Goal: Check status

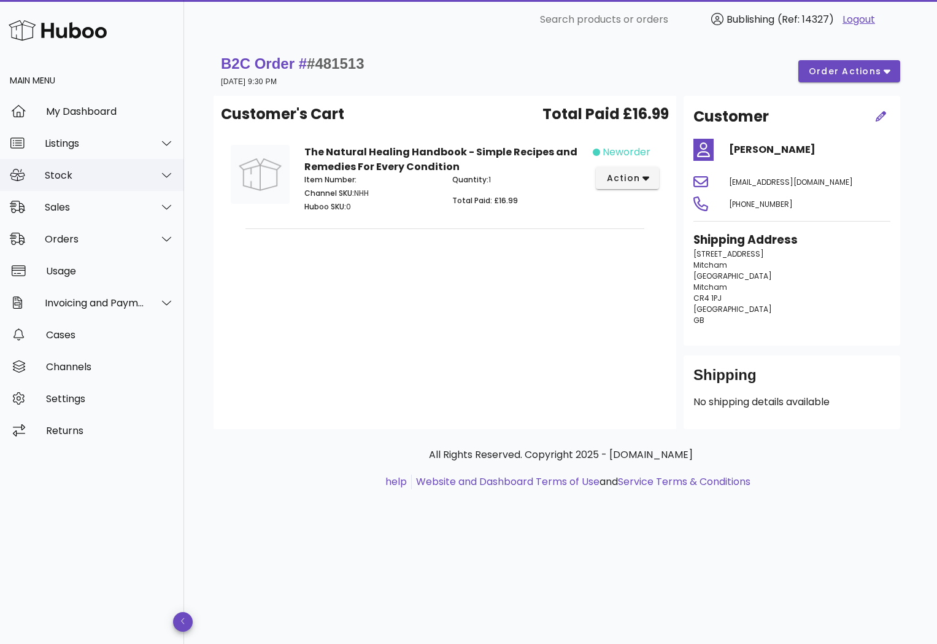
click at [118, 172] on div "Stock" at bounding box center [95, 175] width 100 height 12
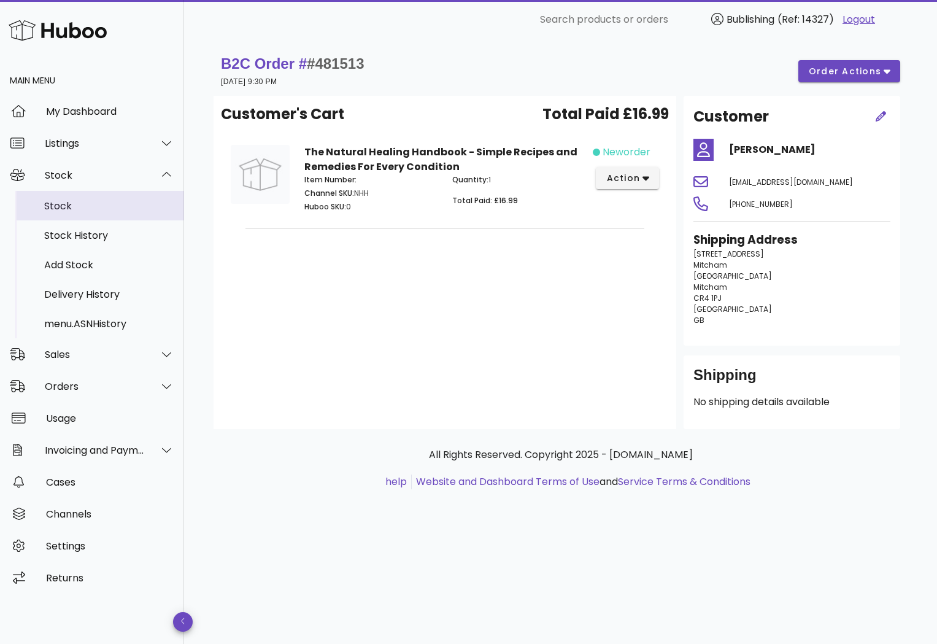
click at [63, 203] on div "Stock" at bounding box center [109, 206] width 130 height 12
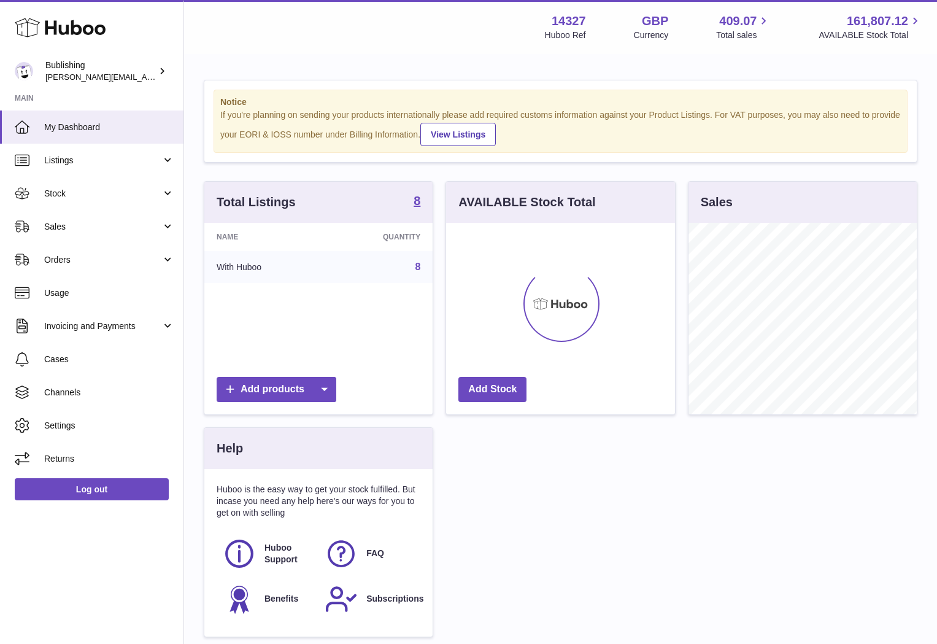
scroll to position [192, 228]
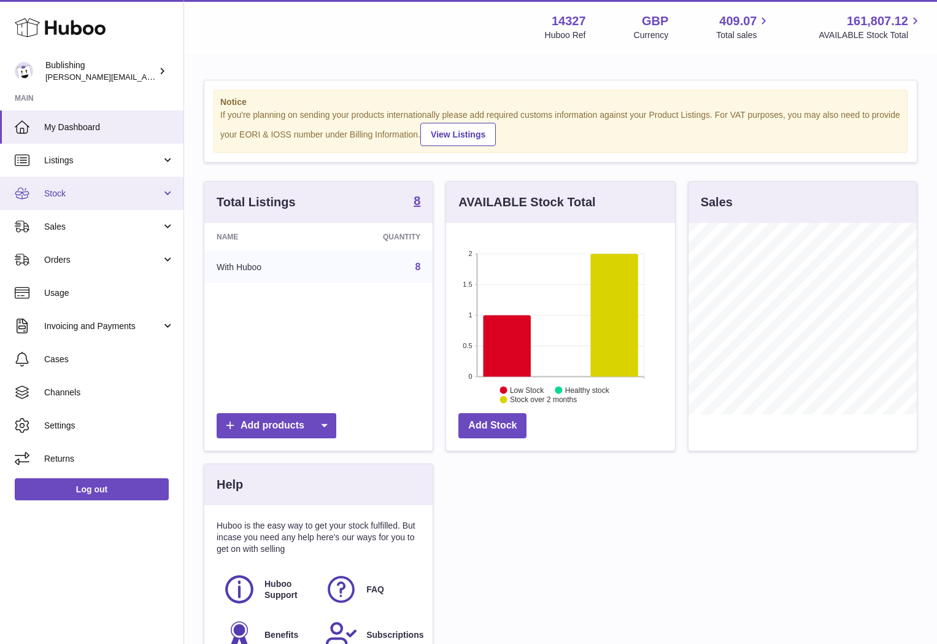
click at [82, 186] on link "Stock" at bounding box center [92, 193] width 184 height 33
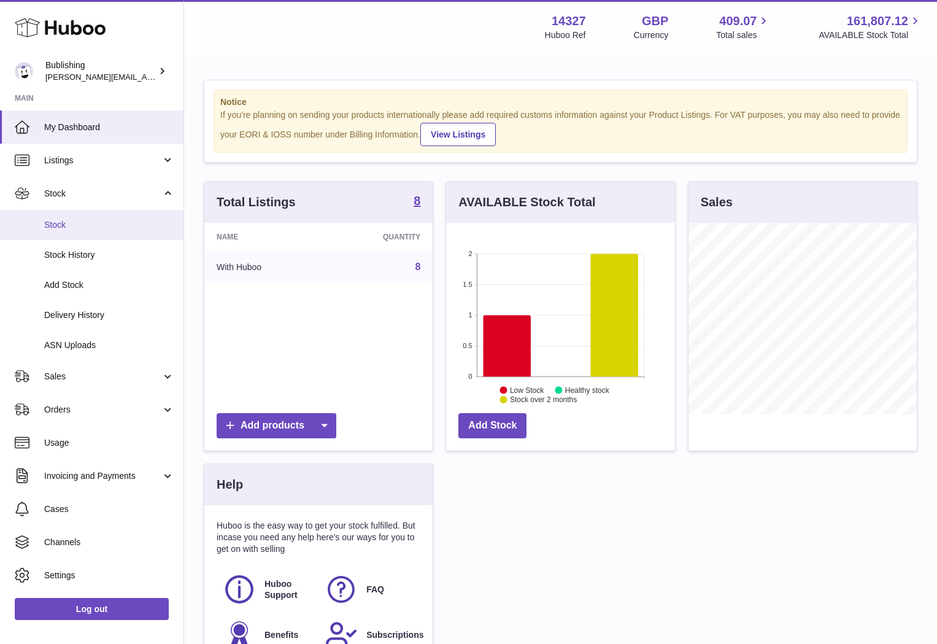
click at [66, 228] on span "Stock" at bounding box center [109, 225] width 130 height 12
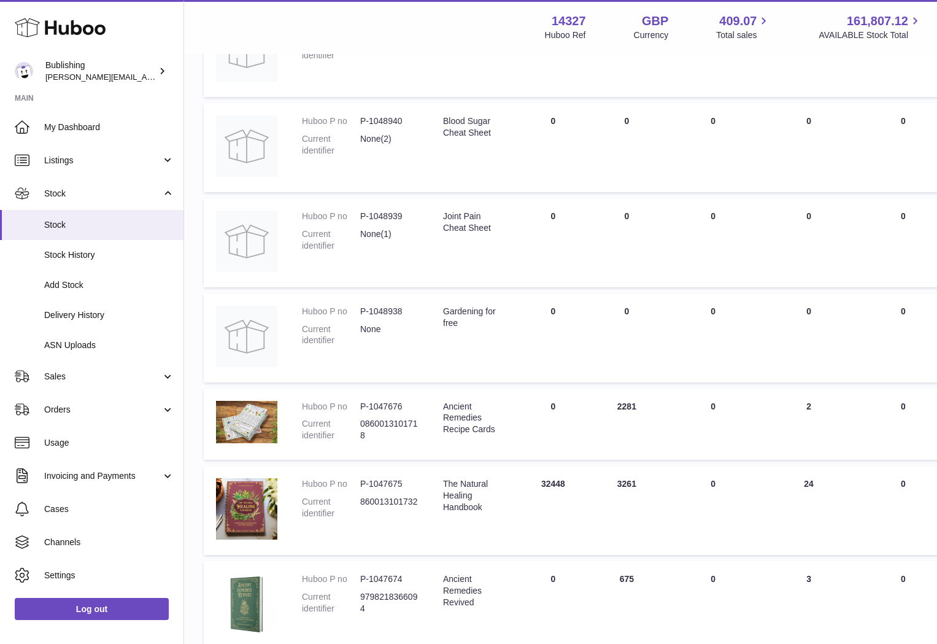
scroll to position [441, 0]
